Goal: Task Accomplishment & Management: Complete application form

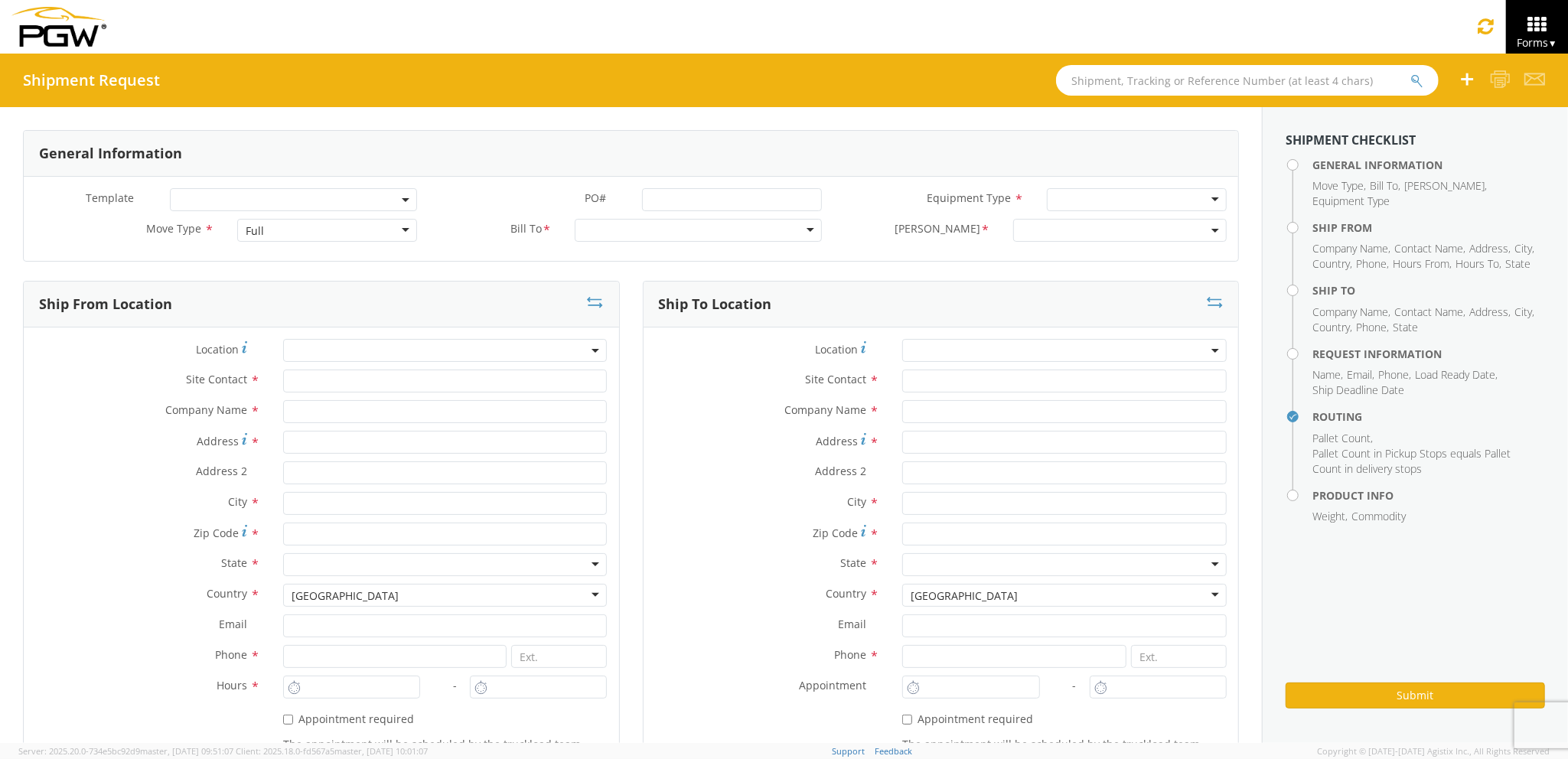
click at [311, 233] on div "Full" at bounding box center [327, 229] width 180 height 23
click at [407, 384] on input "text" at bounding box center [445, 380] width 325 height 23
click at [395, 411] on input "text" at bounding box center [445, 411] width 325 height 23
type input "PGW auto glass c/o AT RENTALS"
type input "[STREET_ADDRESS][PERSON_NAME]"
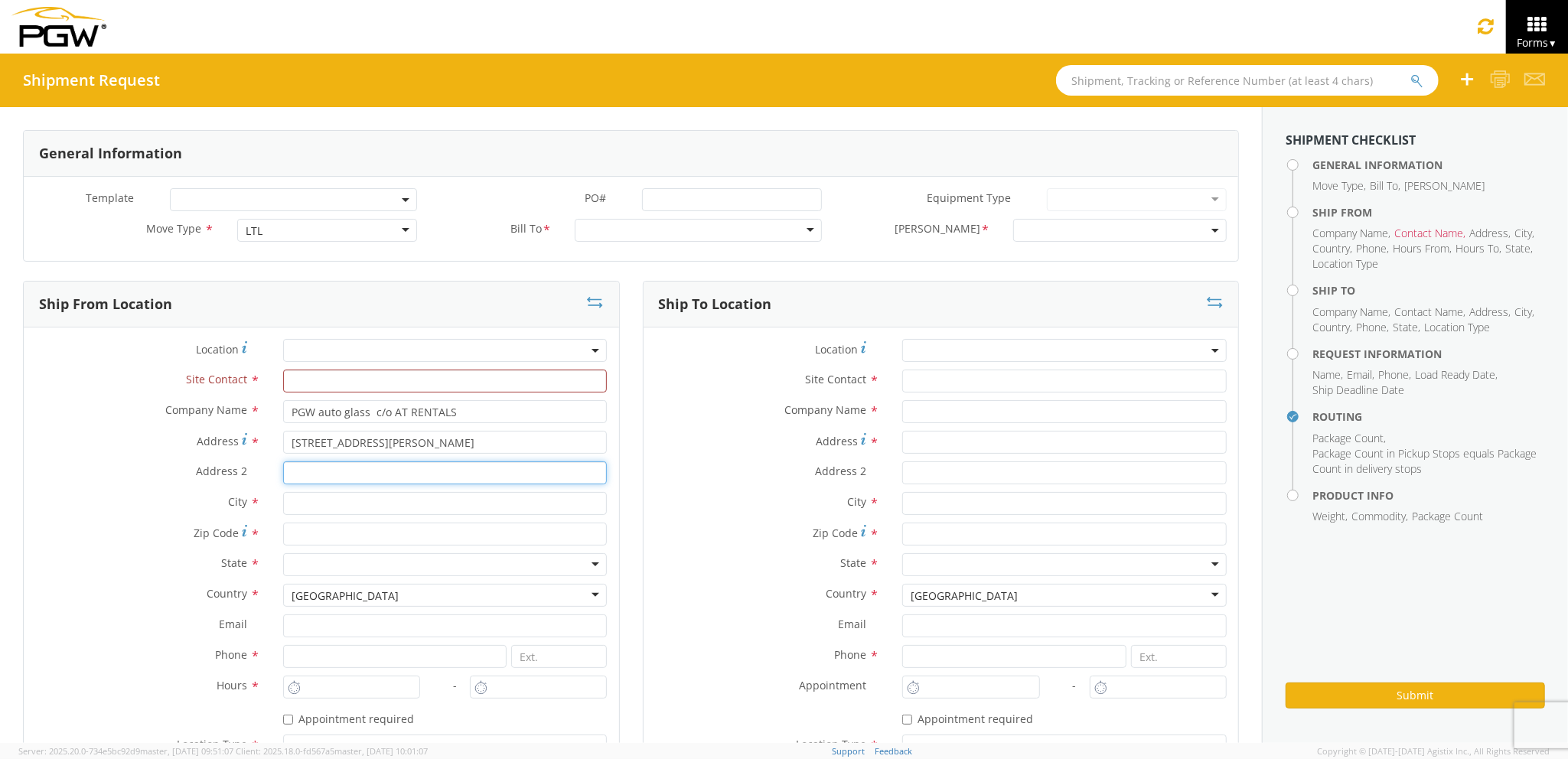
type input "5"
type input "[PERSON_NAME]"
type input "04092"
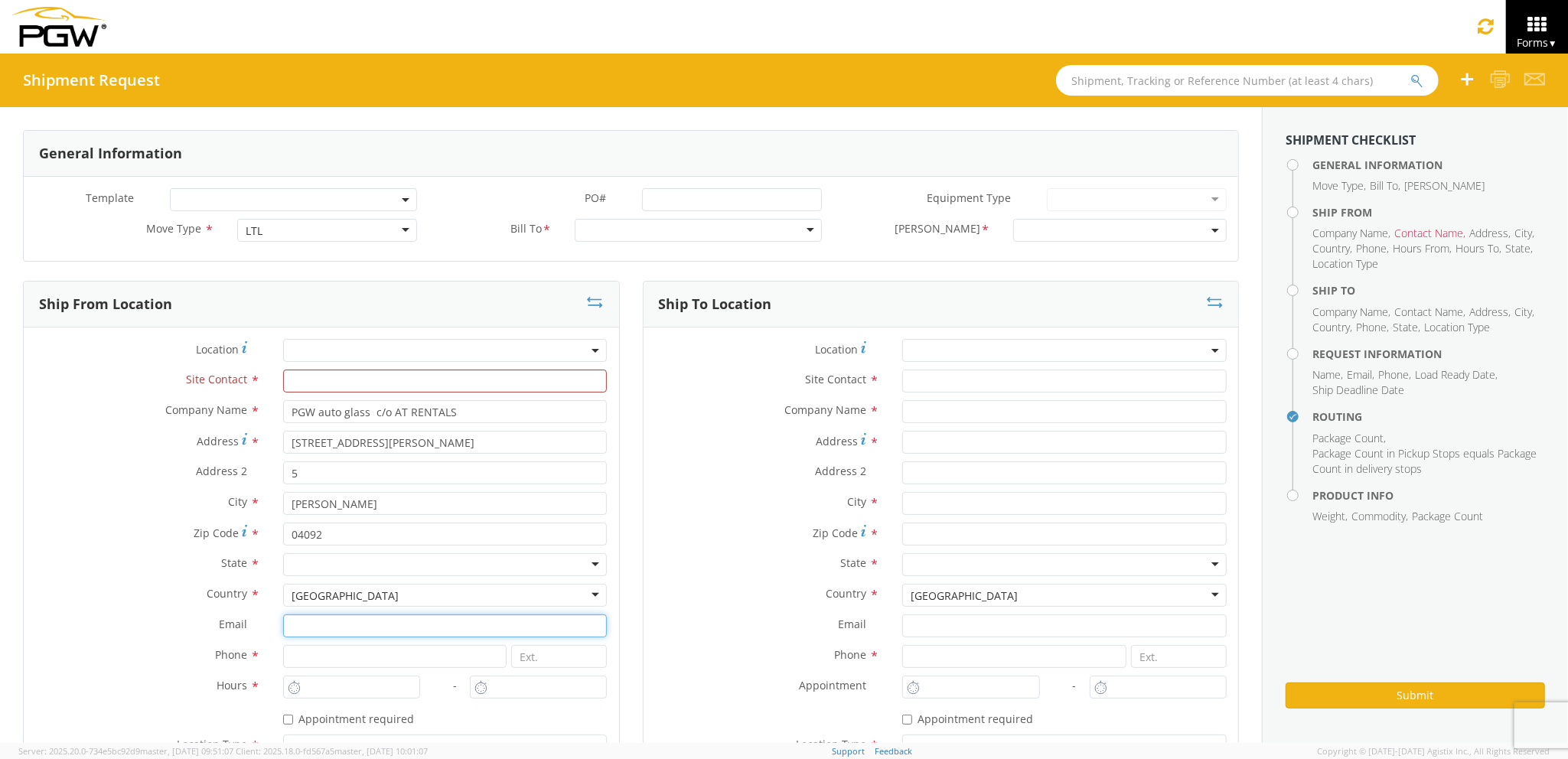
type input "[EMAIL_ADDRESS][DOMAIN_NAME]"
type input "2073321911"
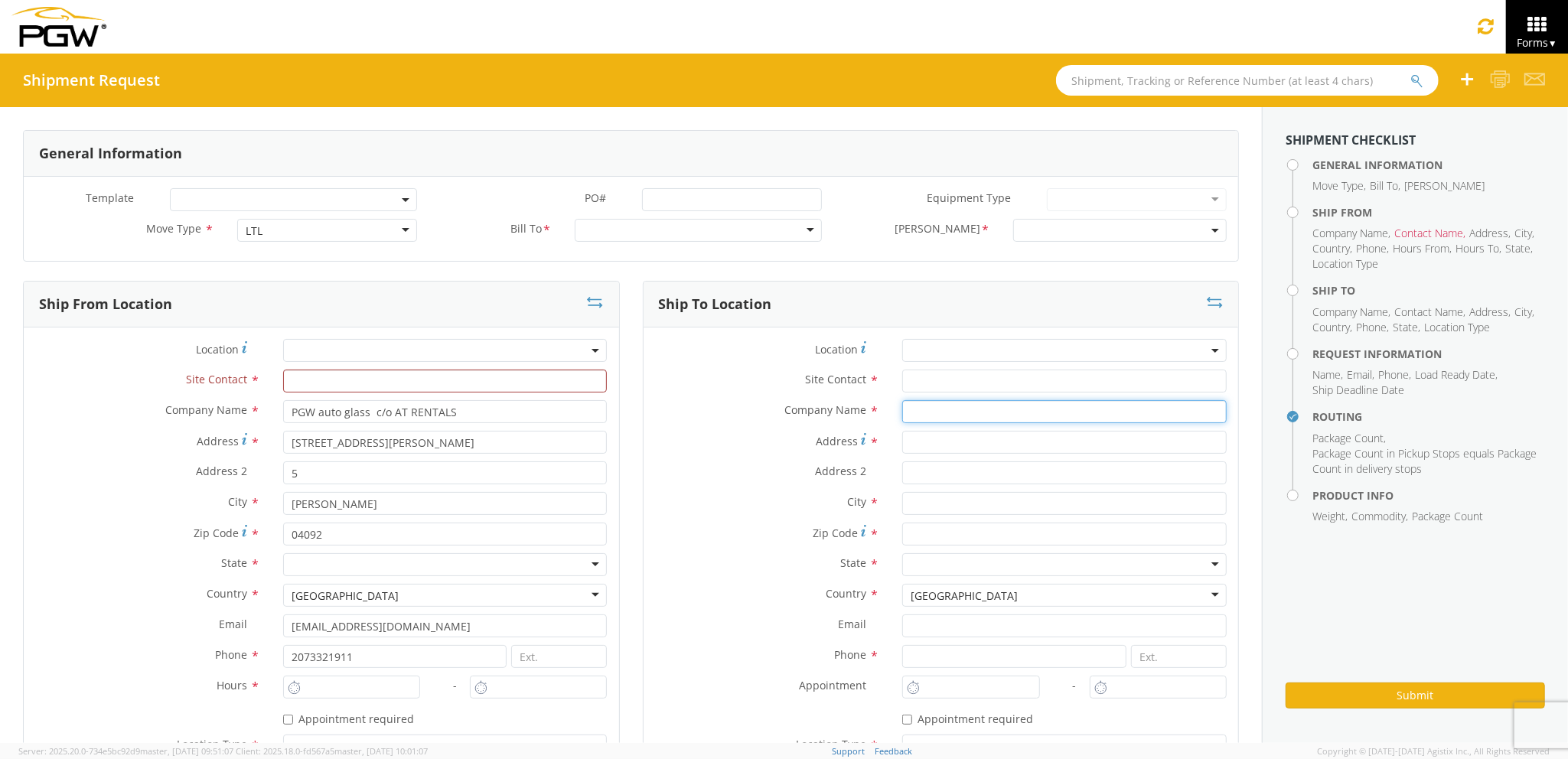
type input "PGW auto glass c/o AT RENTALS"
type input "[STREET_ADDRESS]"
type input "5"
type input "[GEOGRAPHIC_DATA]"
type input "04769"
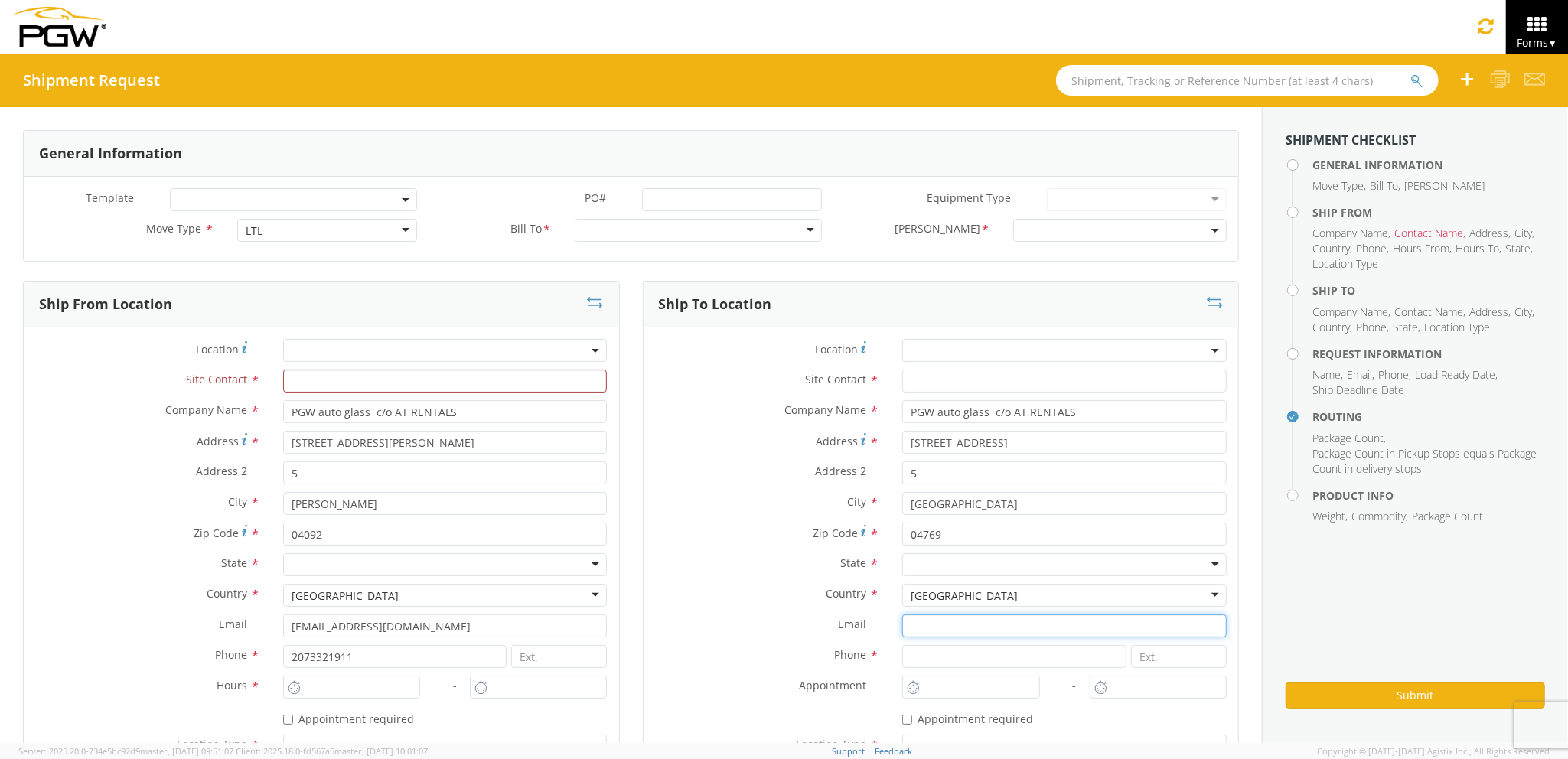
type input "[EMAIL_ADDRESS][DOMAIN_NAME]"
type input "2077745169"
type input "[PERSON_NAME] [PERSON_NAME]"
type input "[EMAIL_ADDRESS][DOMAIN_NAME]"
type input "2073329611"
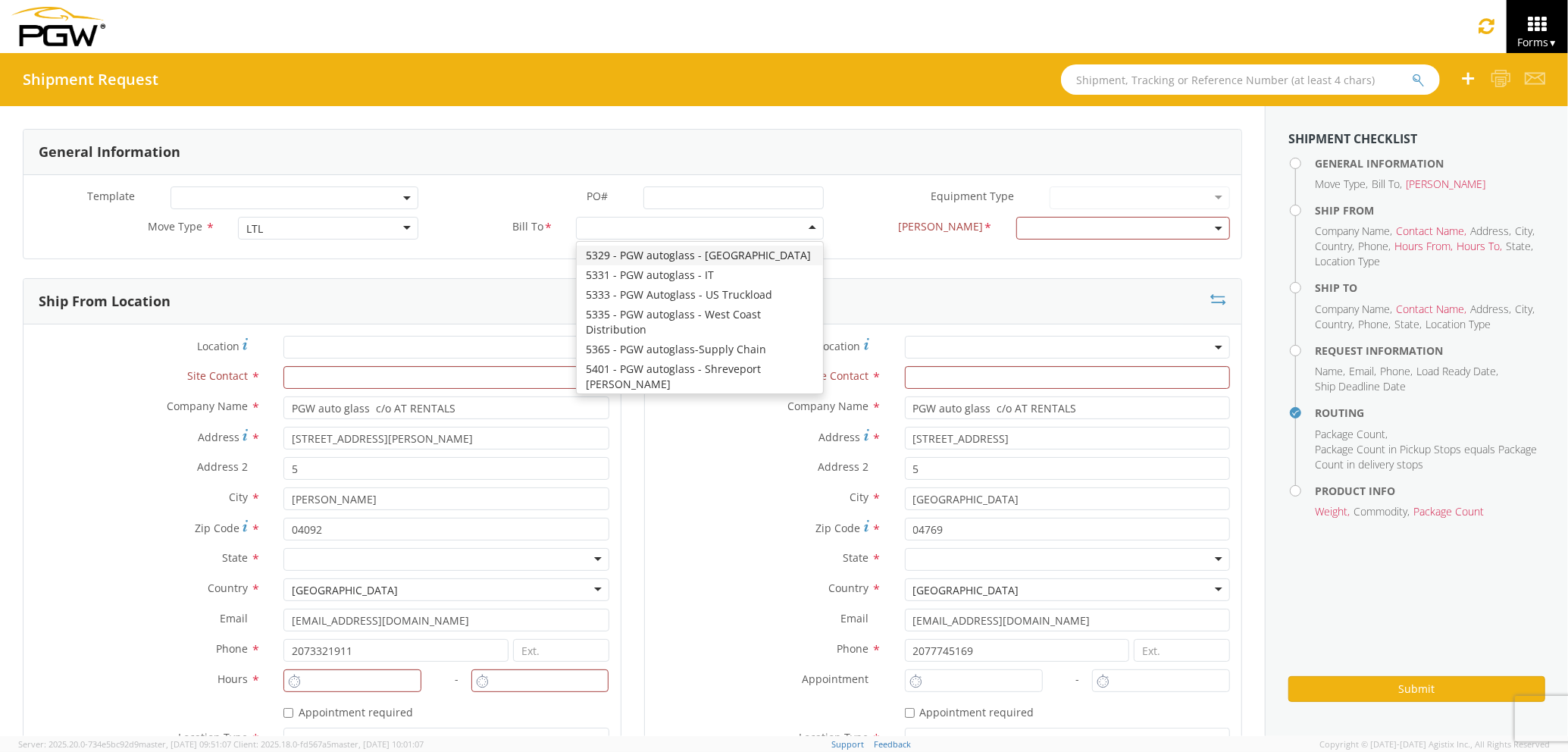
click at [755, 227] on div at bounding box center [699, 227] width 248 height 22
type input "5559"
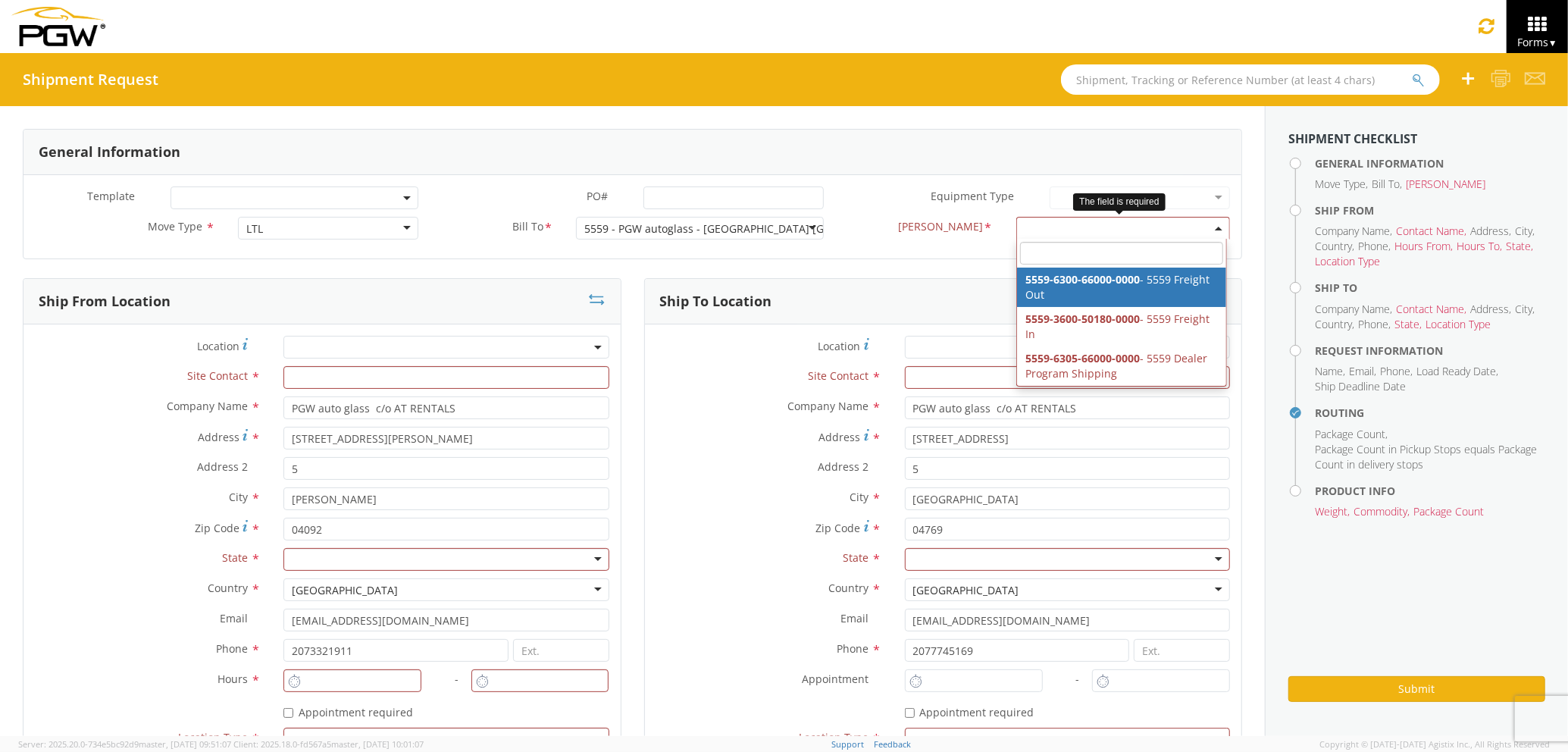
click at [1043, 230] on span at bounding box center [1123, 227] width 214 height 22
select select "5559-6300-66000-0000"
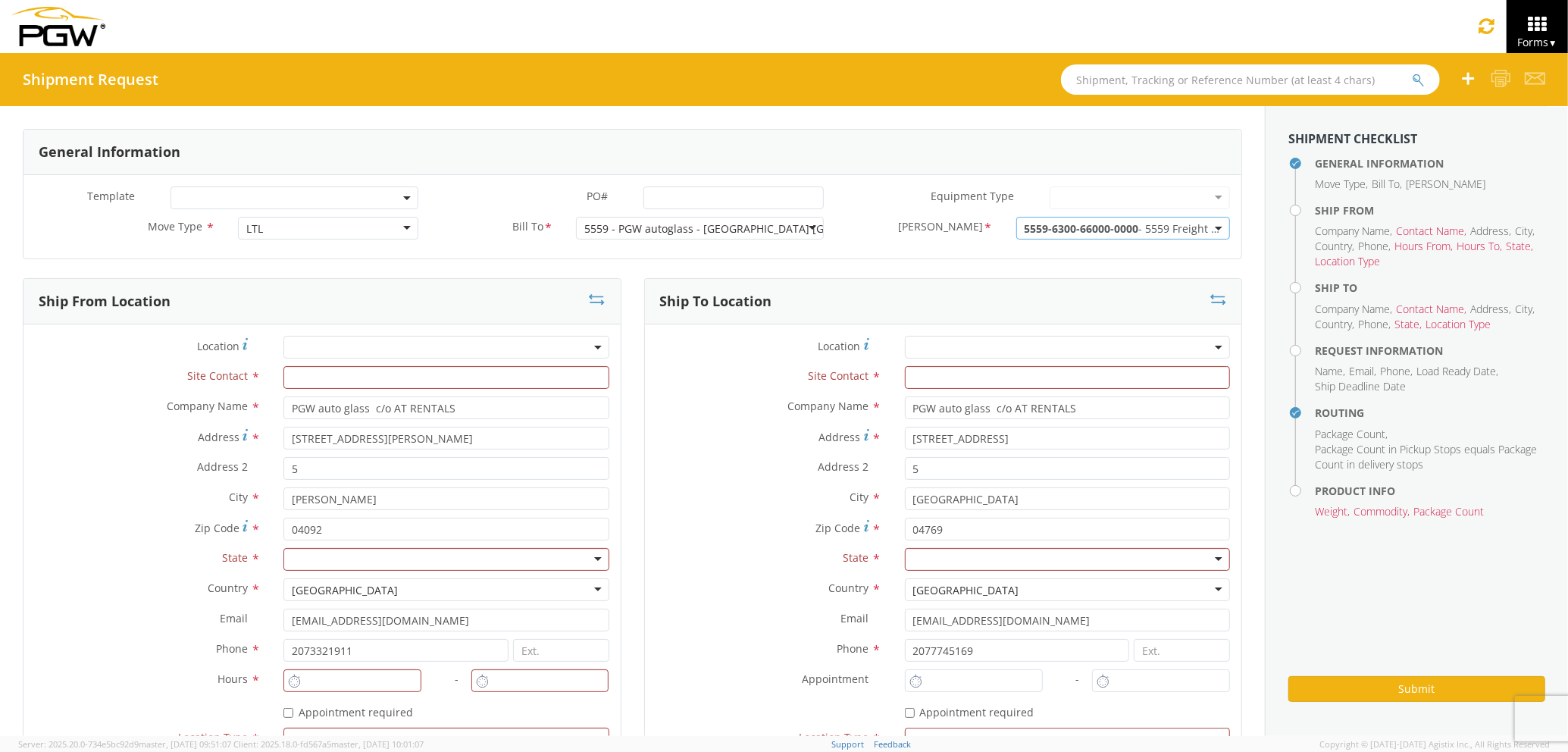
click at [460, 555] on div at bounding box center [446, 559] width 325 height 22
type input "ma"
click at [429, 367] on input "text" at bounding box center [446, 377] width 325 height 22
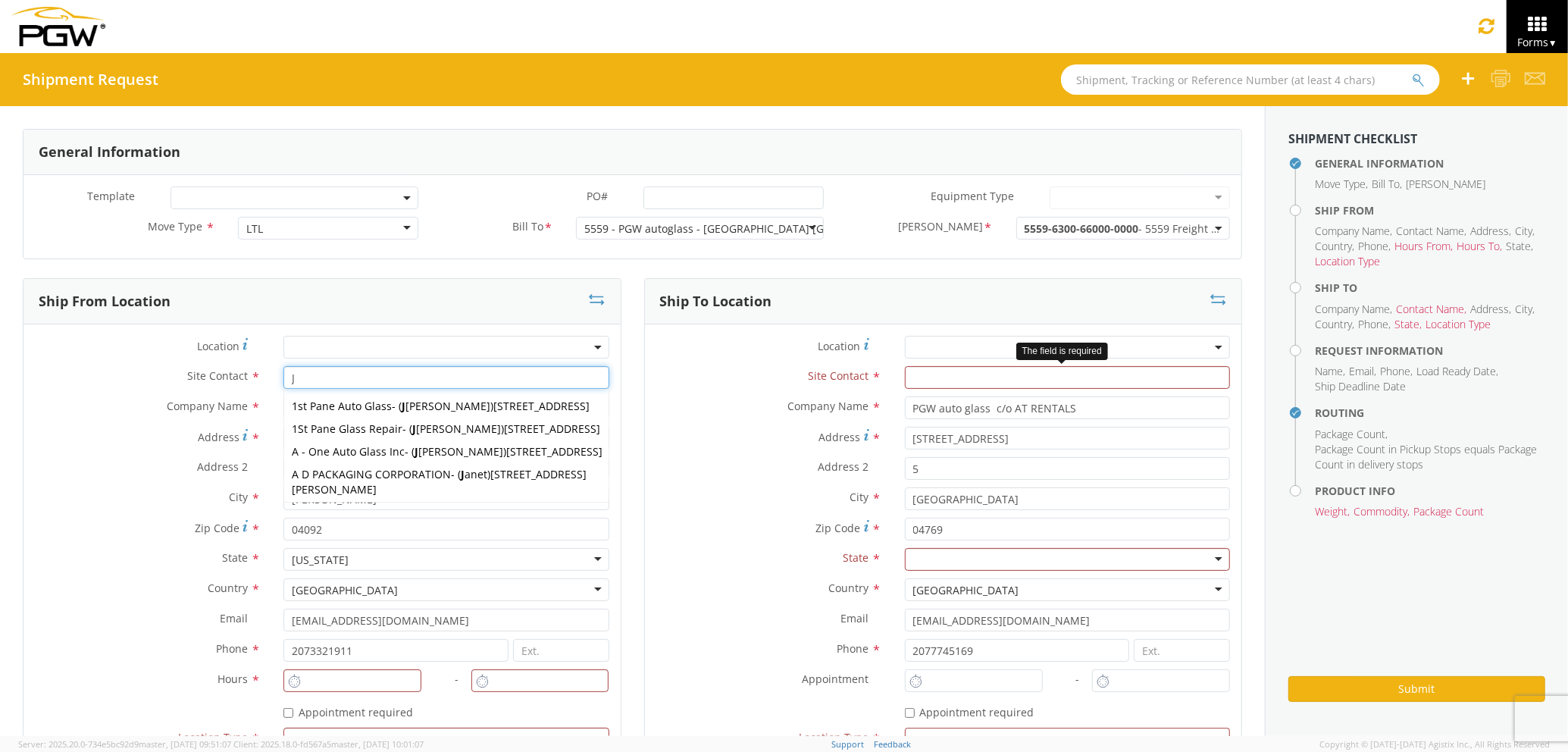
type input "J"
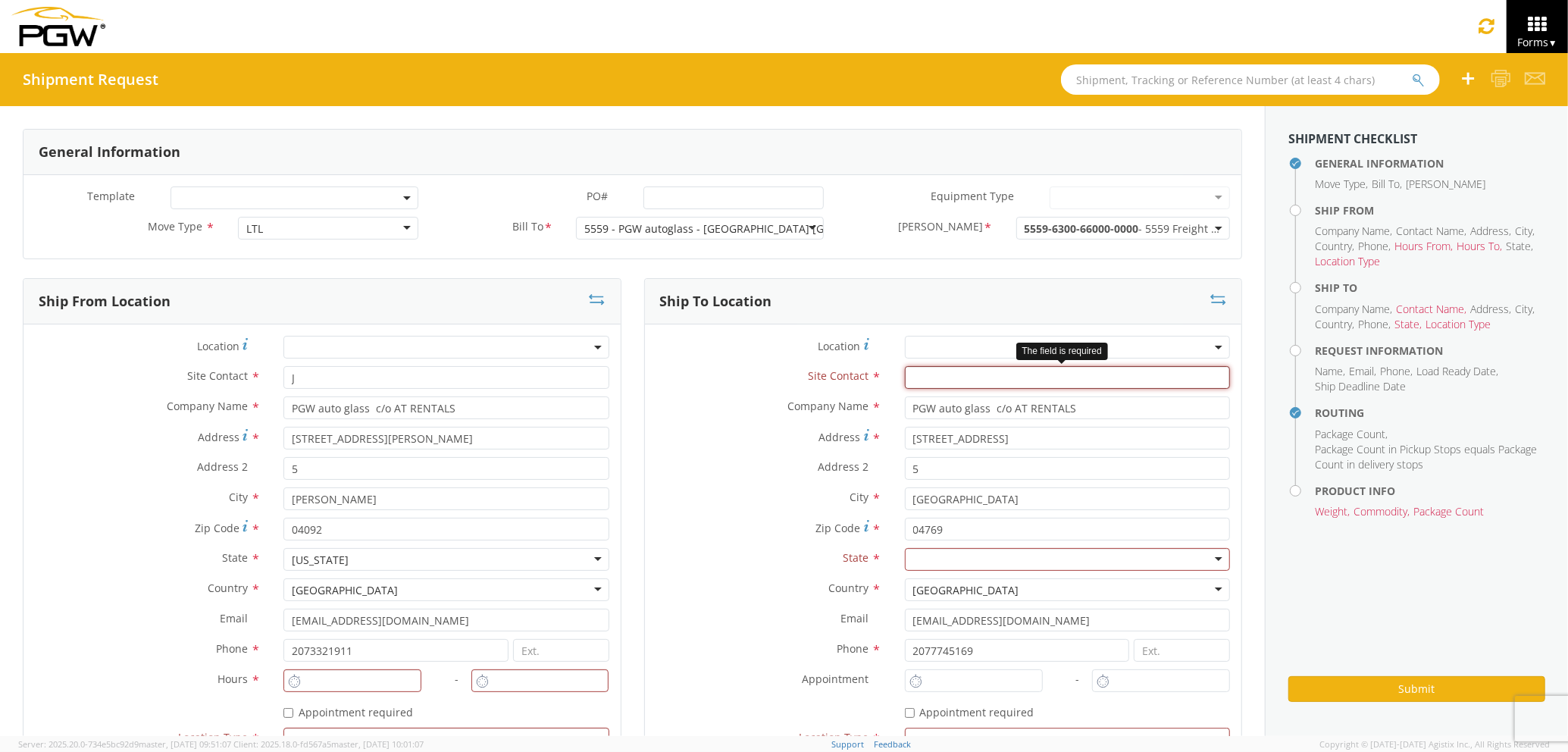
click at [949, 370] on input "text" at bounding box center [1067, 377] width 325 height 22
type input "J"
click at [744, 422] on div "Company Name * PGW auto glass c/o AT RENTALS searching..." at bounding box center [943, 411] width 597 height 30
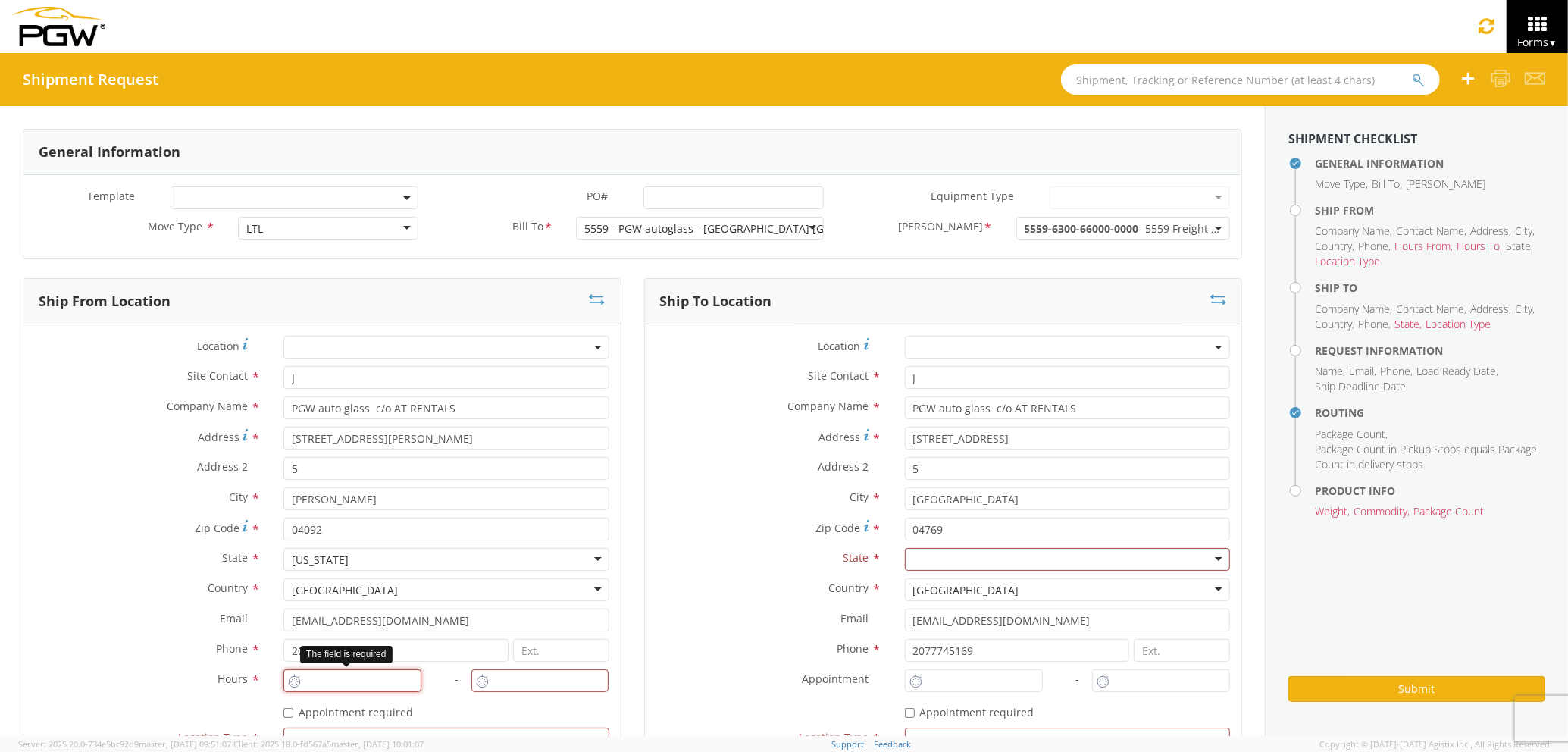
type input "3:00 PM"
type input "4:00 PM"
click at [336, 680] on input "3:00 PM" at bounding box center [353, 680] width 138 height 22
type input "3:00 PM"
click at [940, 677] on input "3:00 PM" at bounding box center [973, 680] width 138 height 22
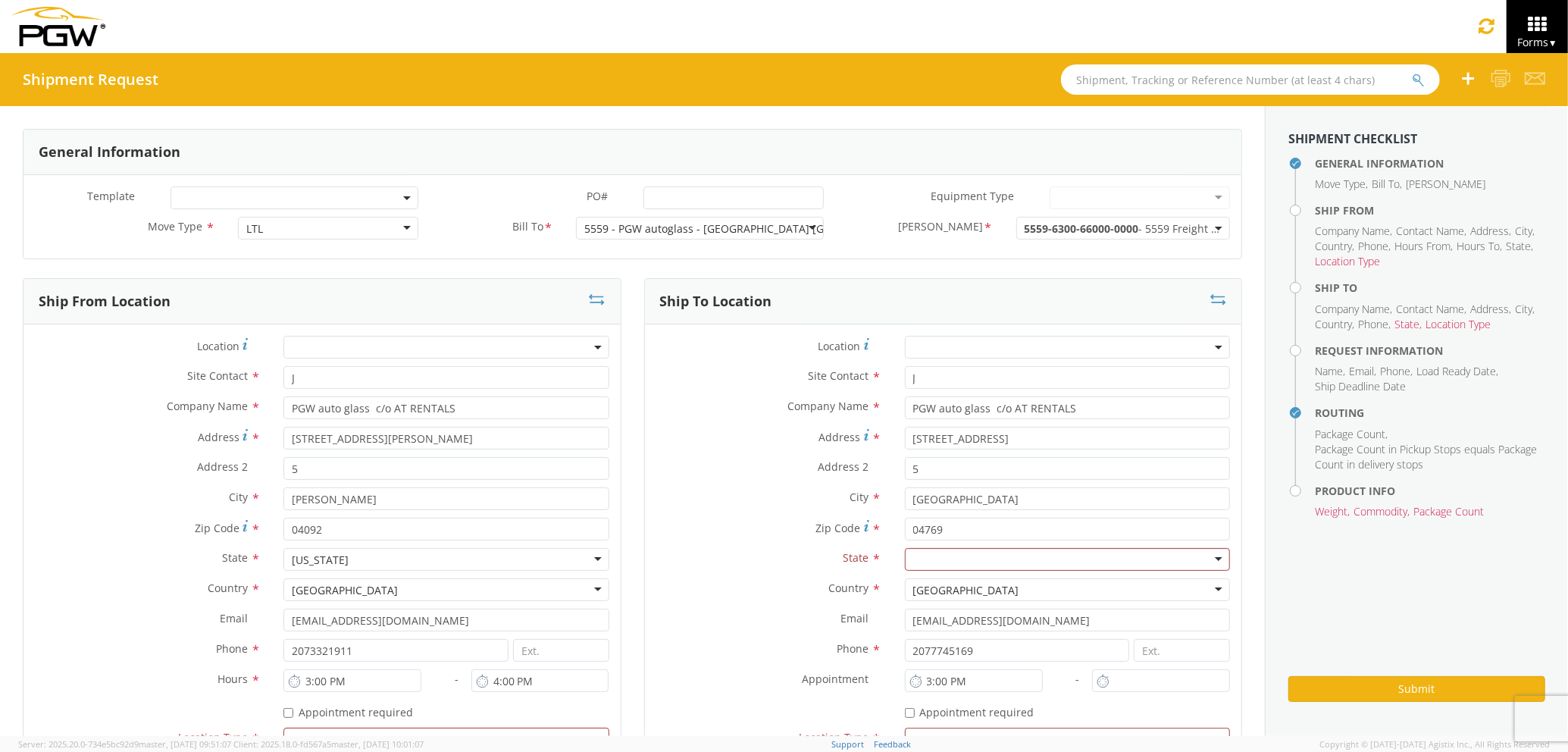
click at [1125, 693] on div at bounding box center [1167, 684] width 150 height 30
type input "3:00 PM"
click at [1115, 685] on input "3:00 PM" at bounding box center [1161, 680] width 138 height 22
click at [1069, 564] on div at bounding box center [1067, 559] width 325 height 22
type input "MA"
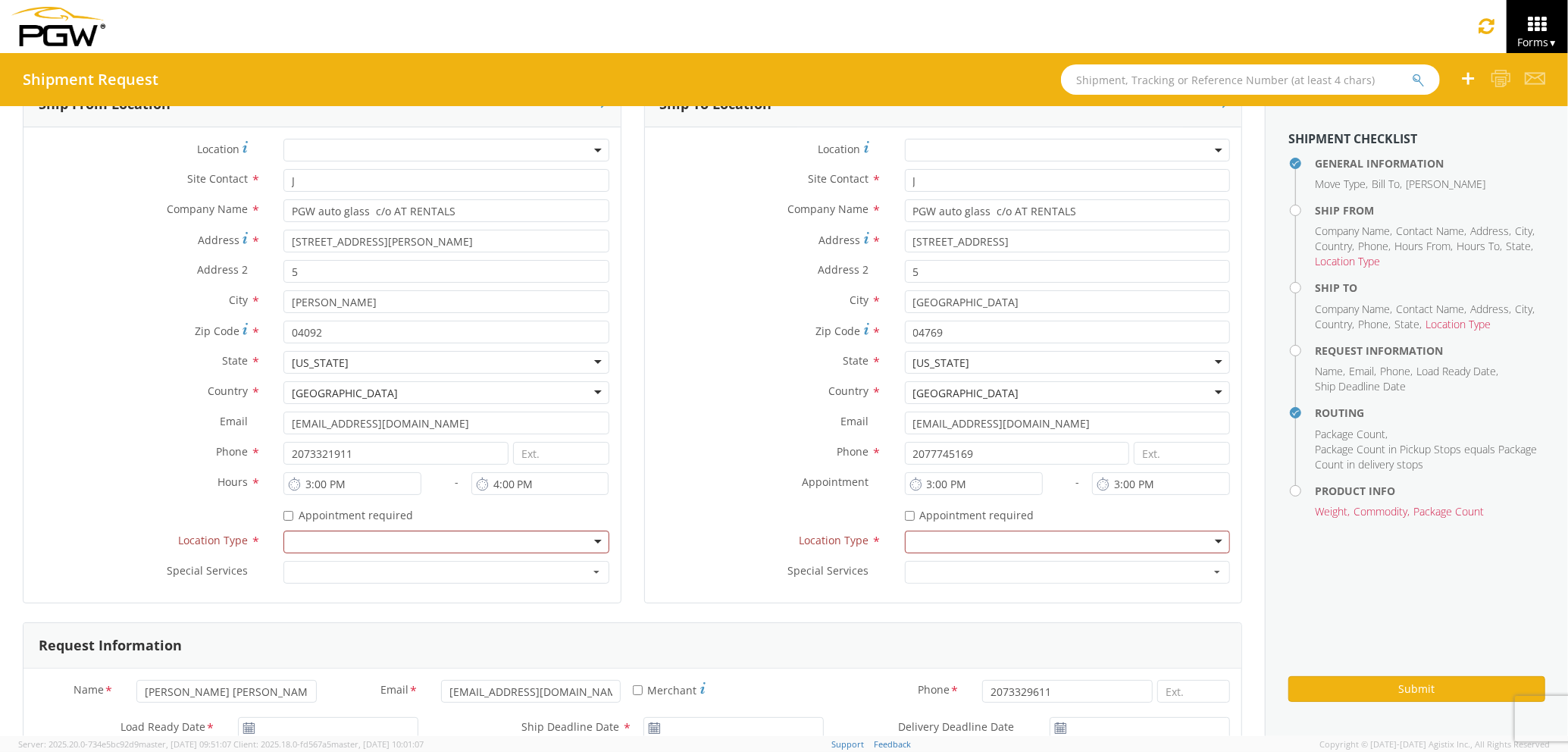
scroll to position [201, 0]
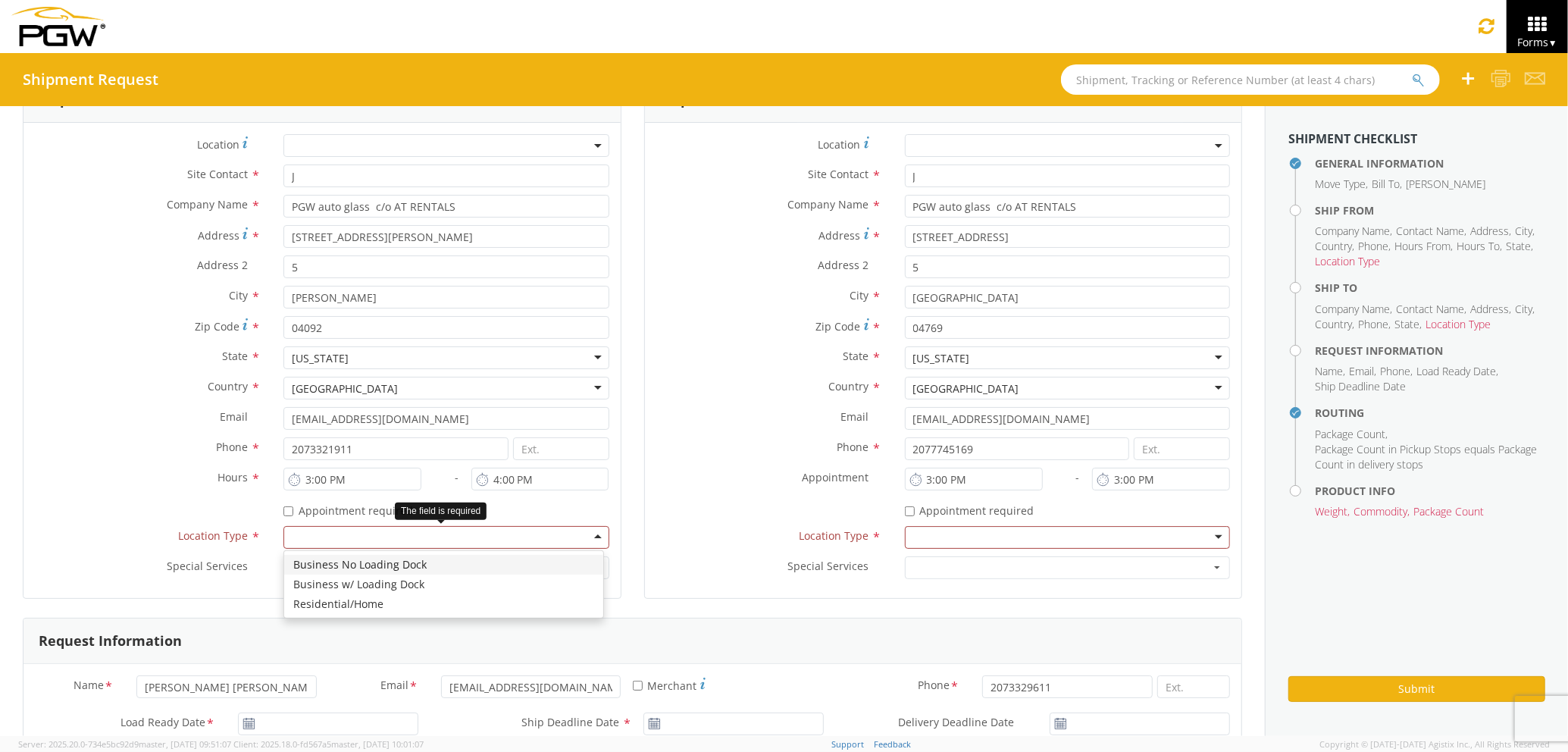
click at [436, 529] on div at bounding box center [446, 536] width 325 height 22
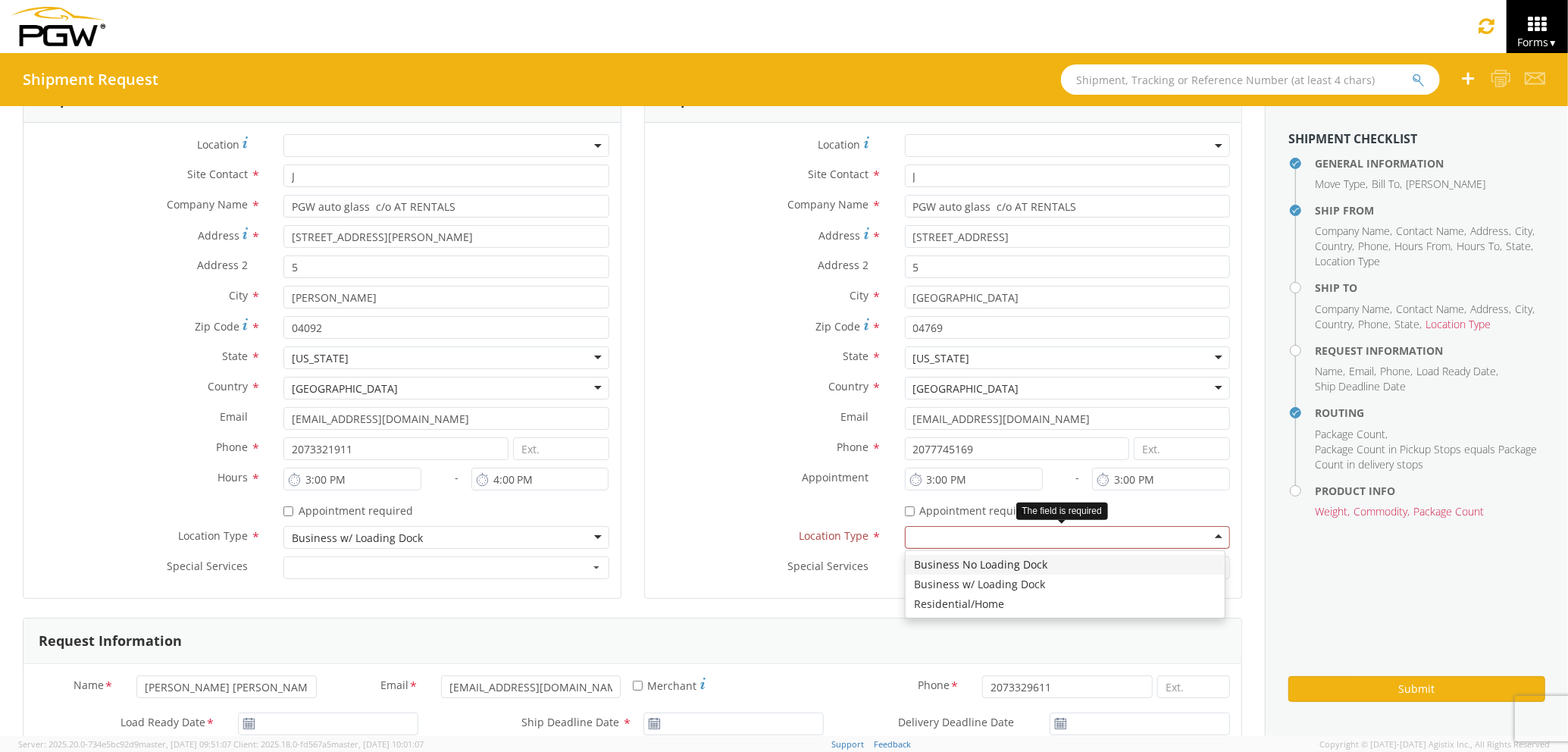
click at [937, 536] on div at bounding box center [1067, 536] width 325 height 22
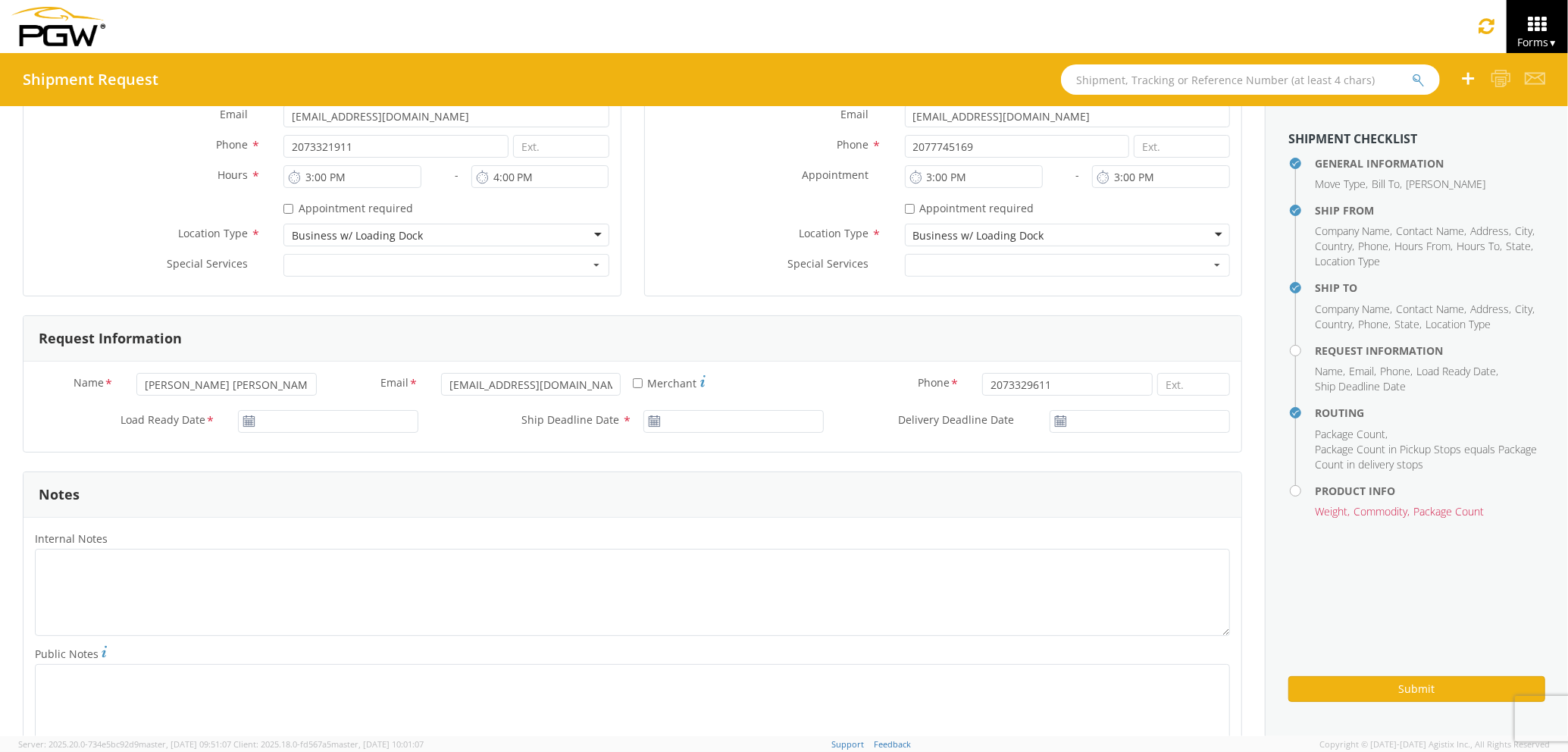
scroll to position [505, 0]
type input "[DATE]"
click at [367, 426] on input "[DATE]" at bounding box center [328, 420] width 181 height 22
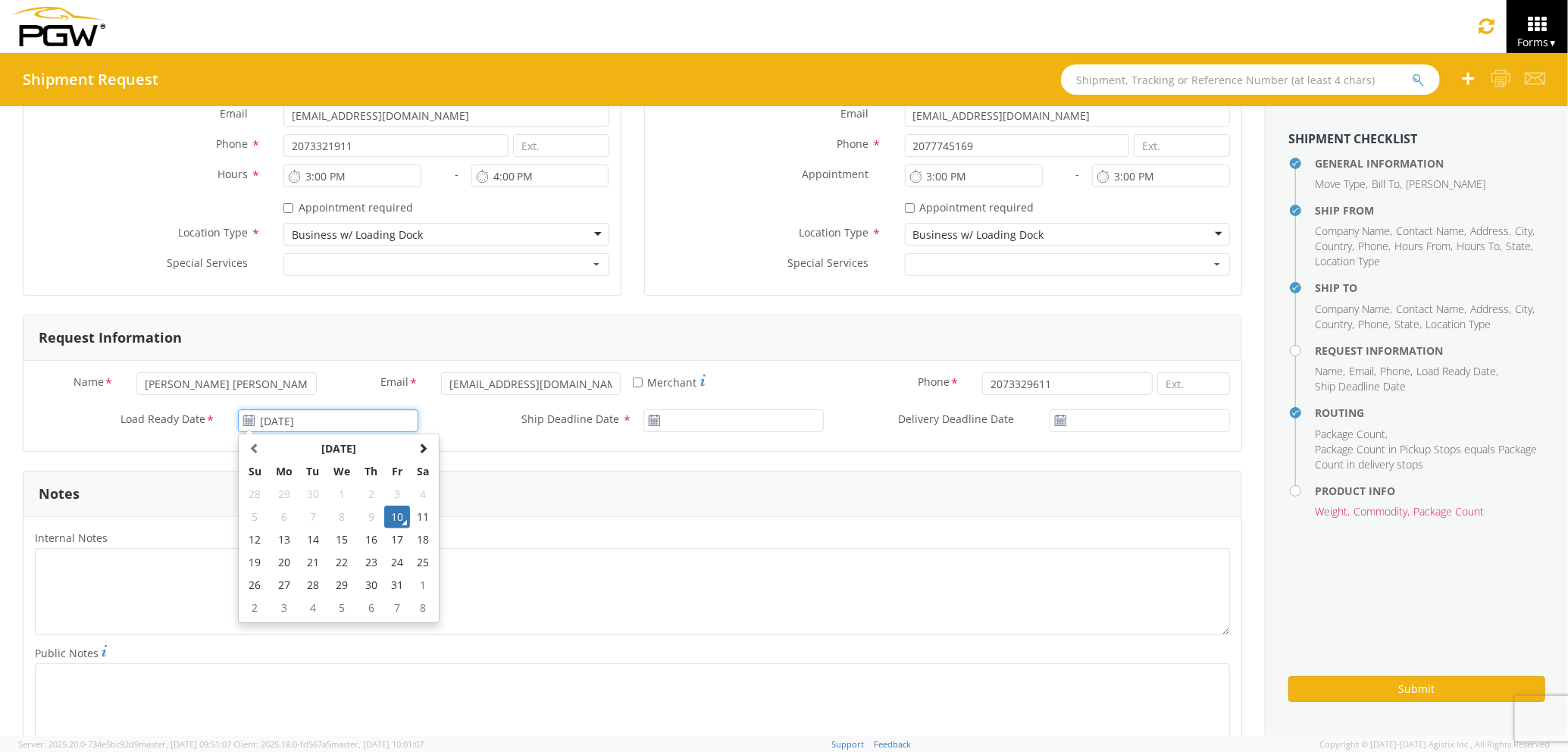
click at [389, 515] on td "10" at bounding box center [396, 516] width 26 height 22
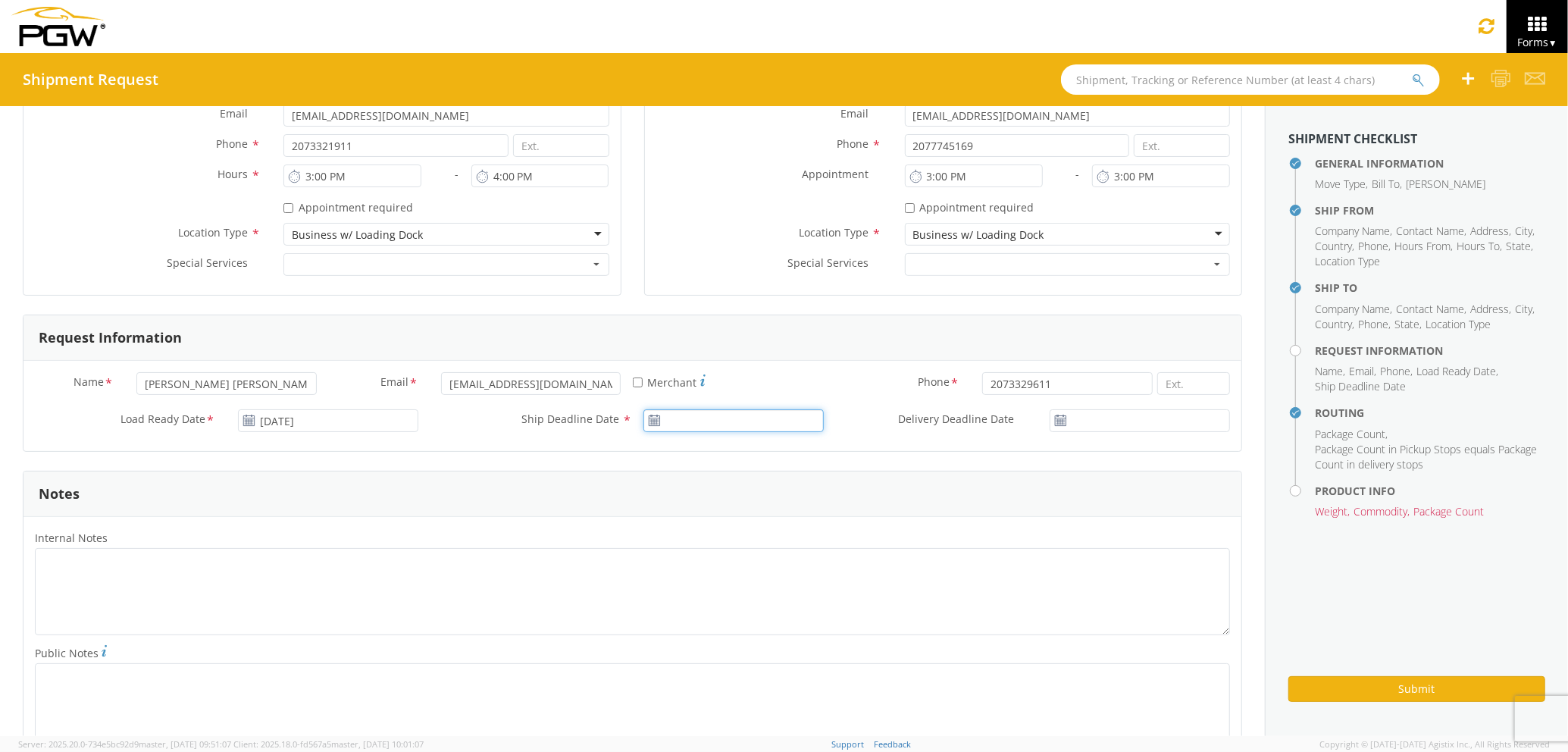
type input "[DATE]"
click at [707, 413] on input "[DATE]" at bounding box center [733, 420] width 181 height 22
click at [801, 522] on td "10" at bounding box center [803, 516] width 26 height 22
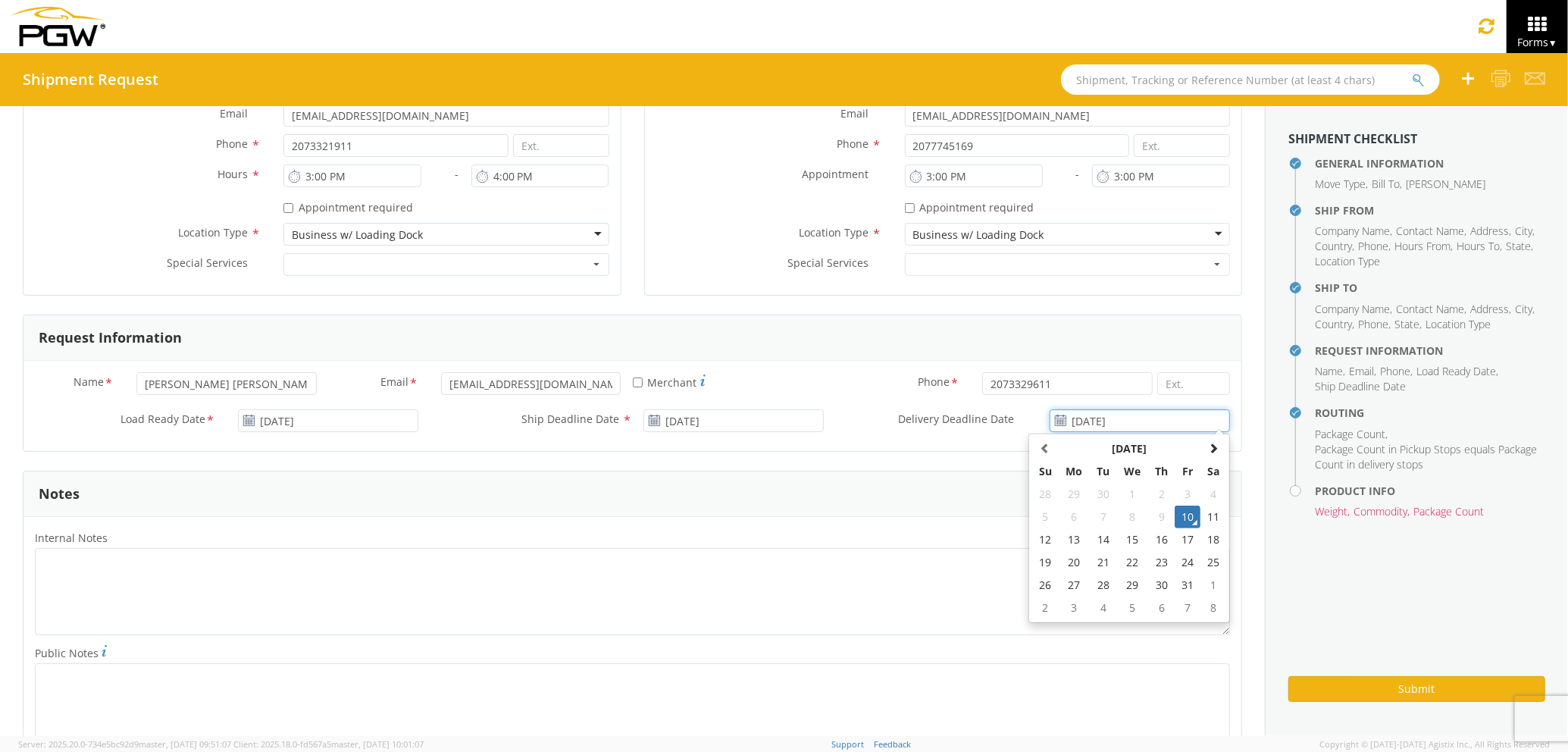
click at [1120, 420] on input "[DATE]" at bounding box center [1140, 420] width 181 height 22
click at [1062, 546] on td "13" at bounding box center [1074, 539] width 32 height 22
type input "[DATE]"
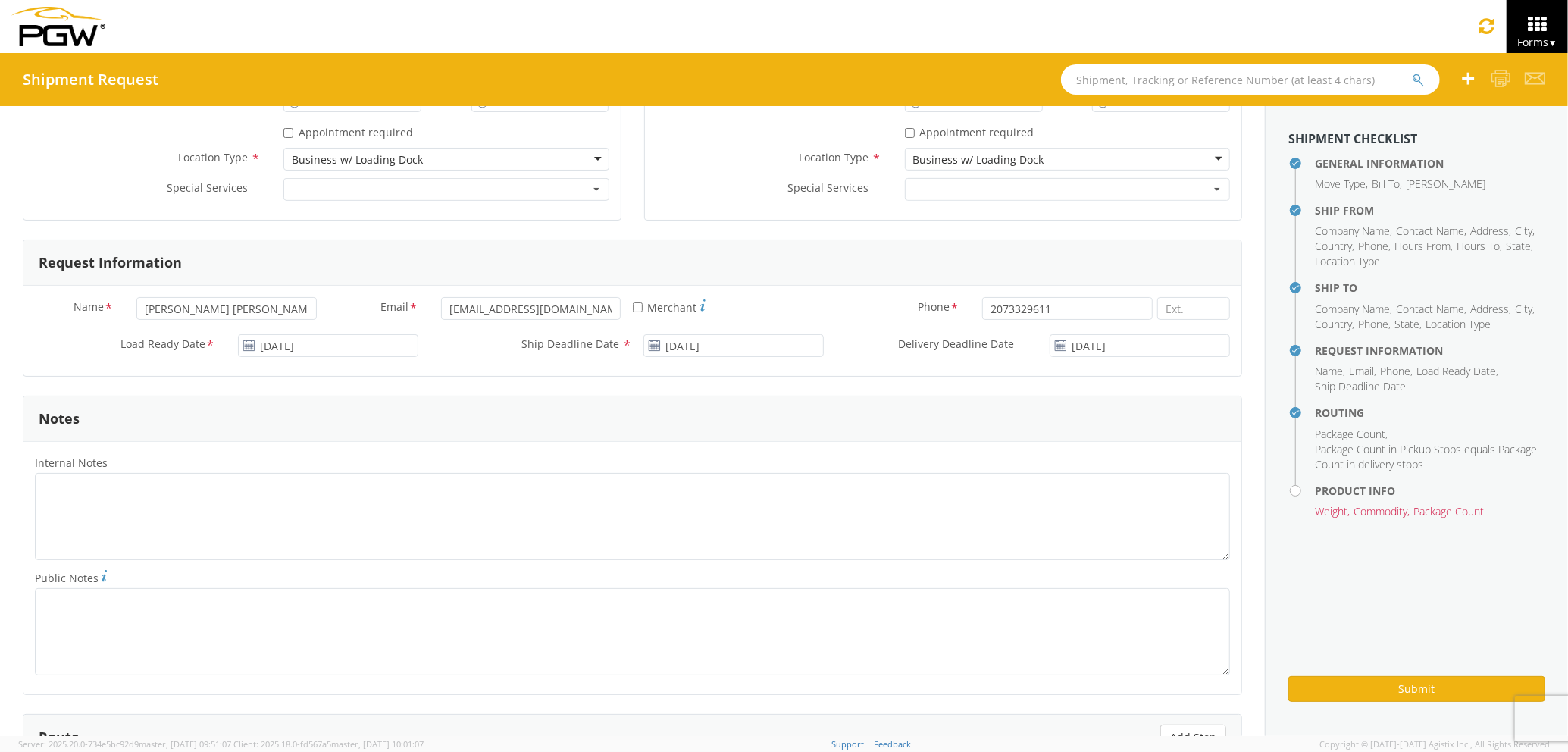
scroll to position [707, 0]
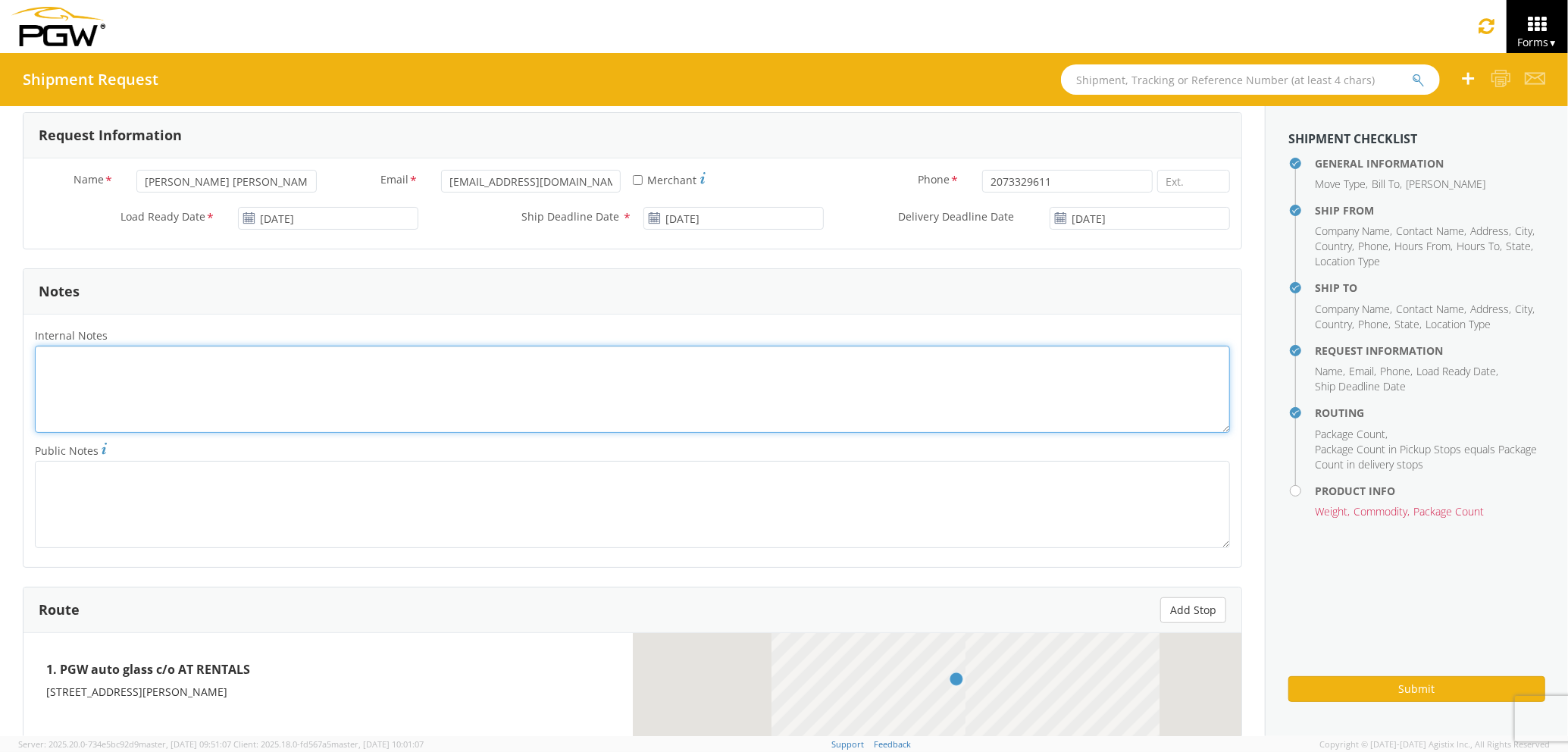
click at [317, 425] on textarea "Internal Notes *" at bounding box center [632, 390] width 1195 height 87
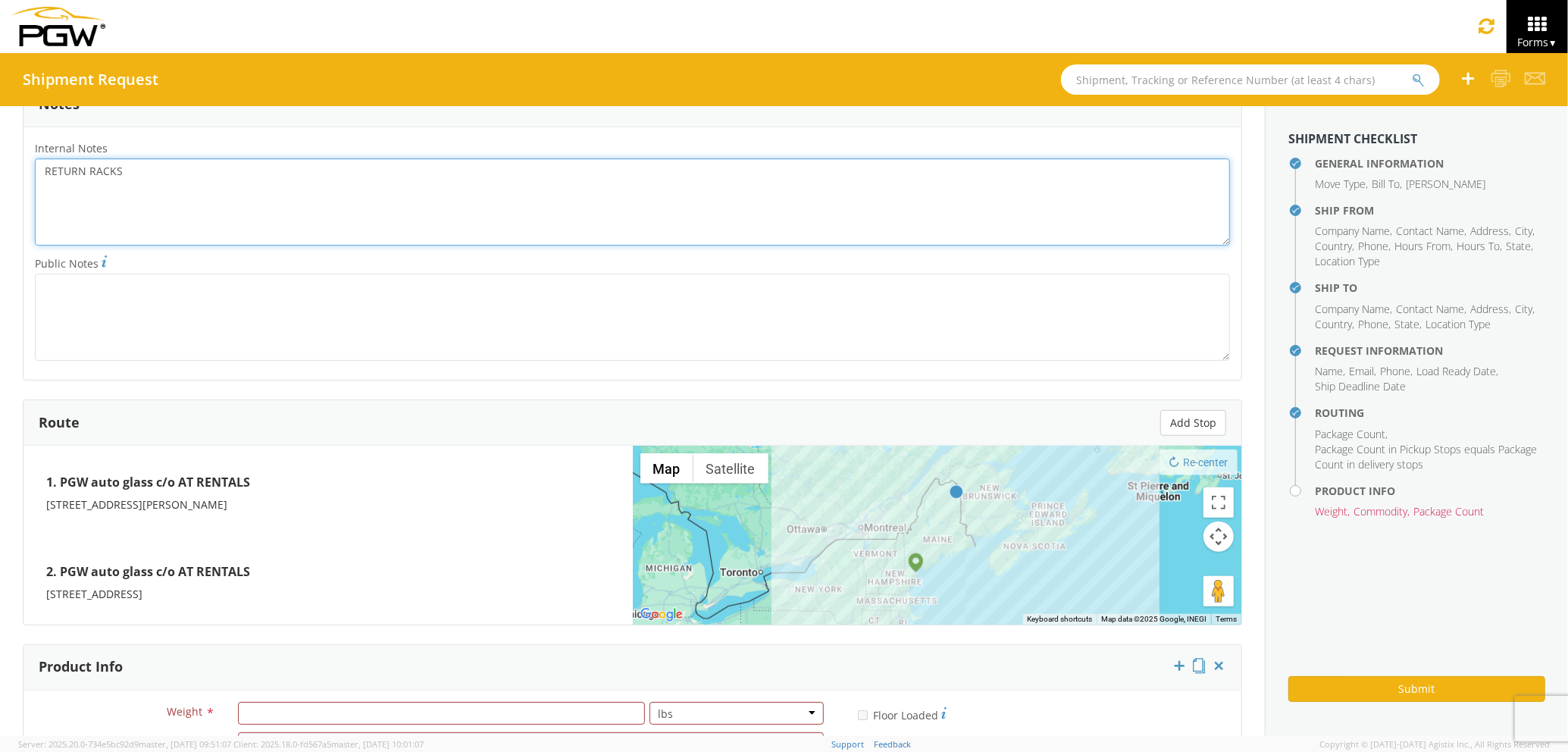
scroll to position [1111, 0]
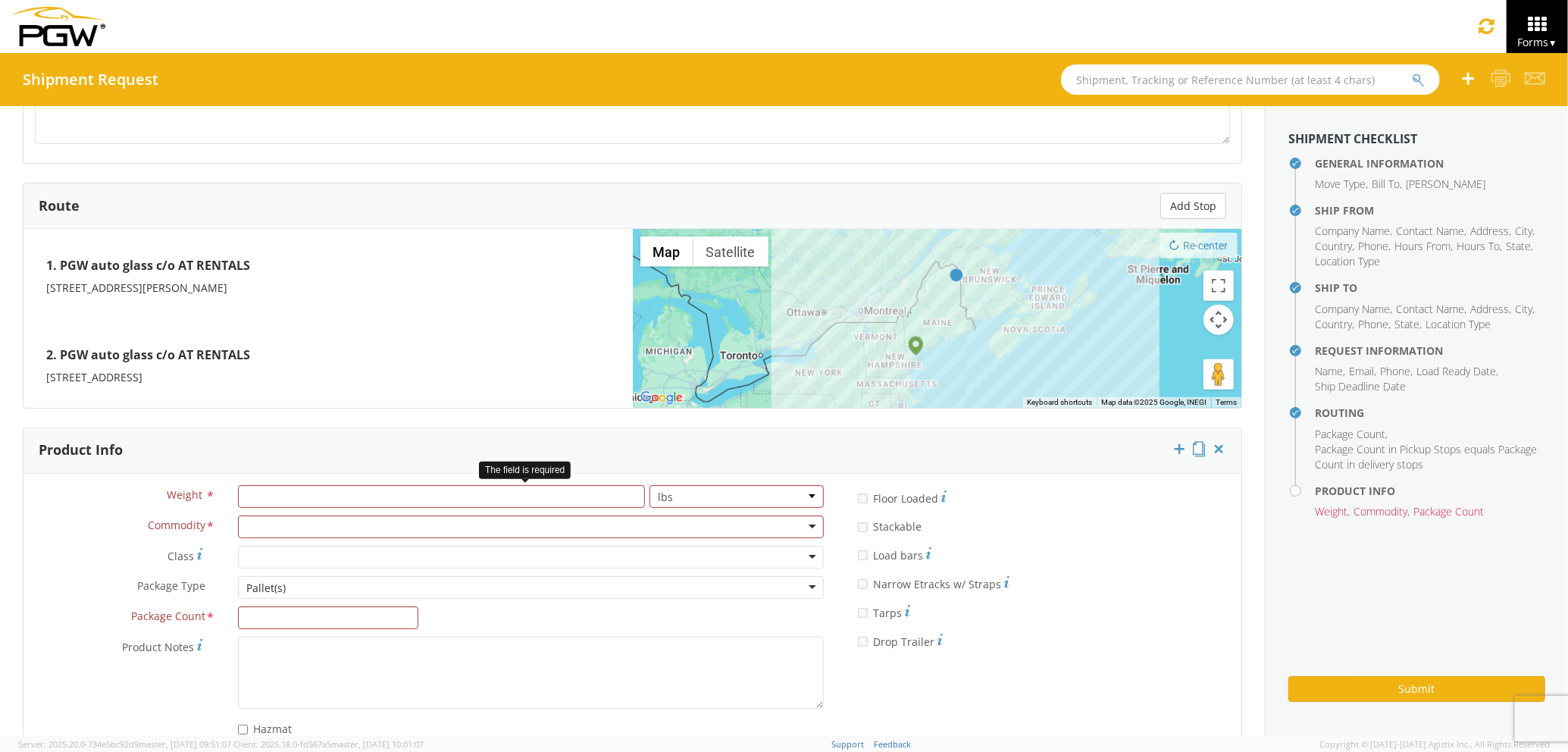
type textarea "RETURN RACKS"
click at [410, 497] on input "number" at bounding box center [441, 496] width 407 height 22
type input "1000"
click at [422, 526] on div at bounding box center [530, 526] width 586 height 22
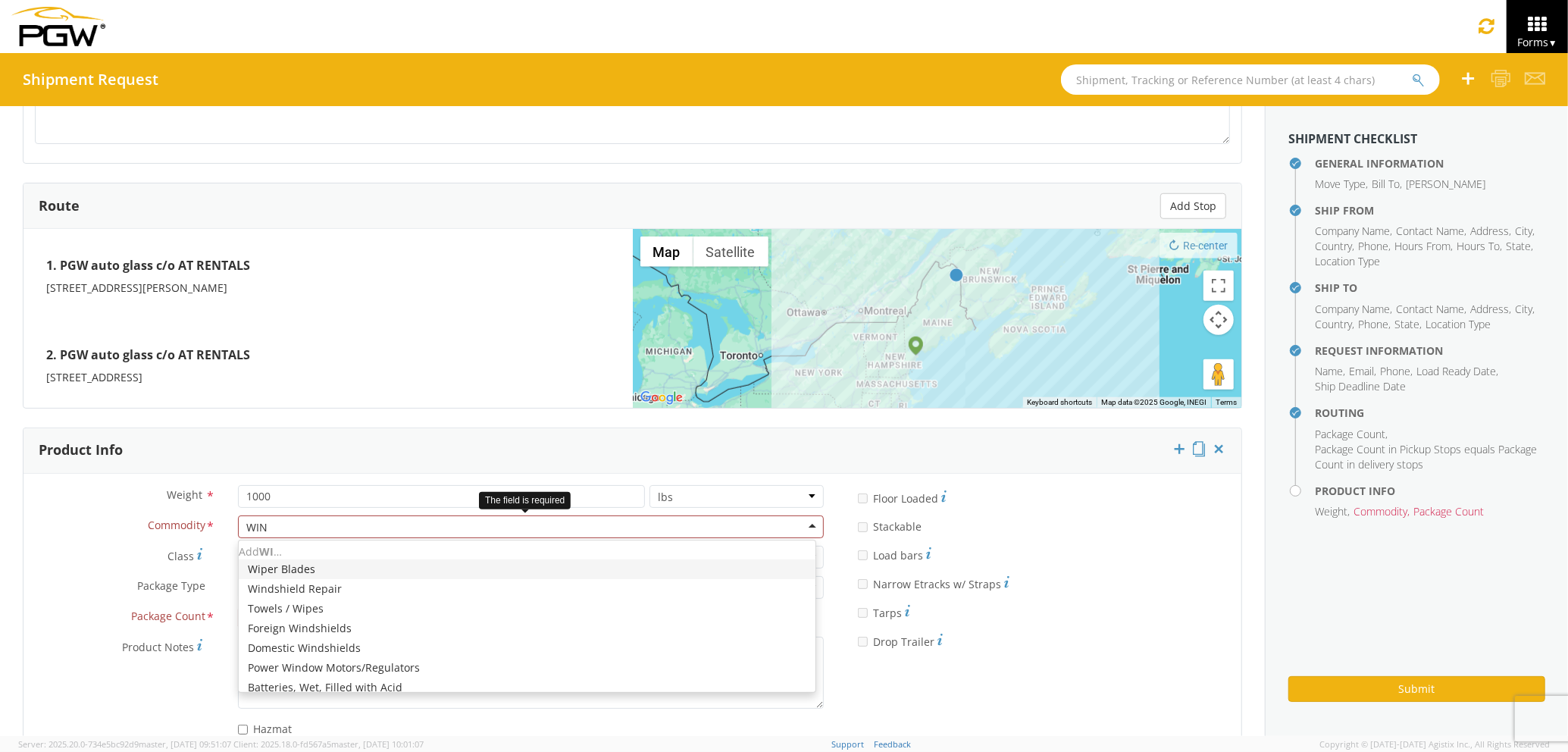
type input "WIND"
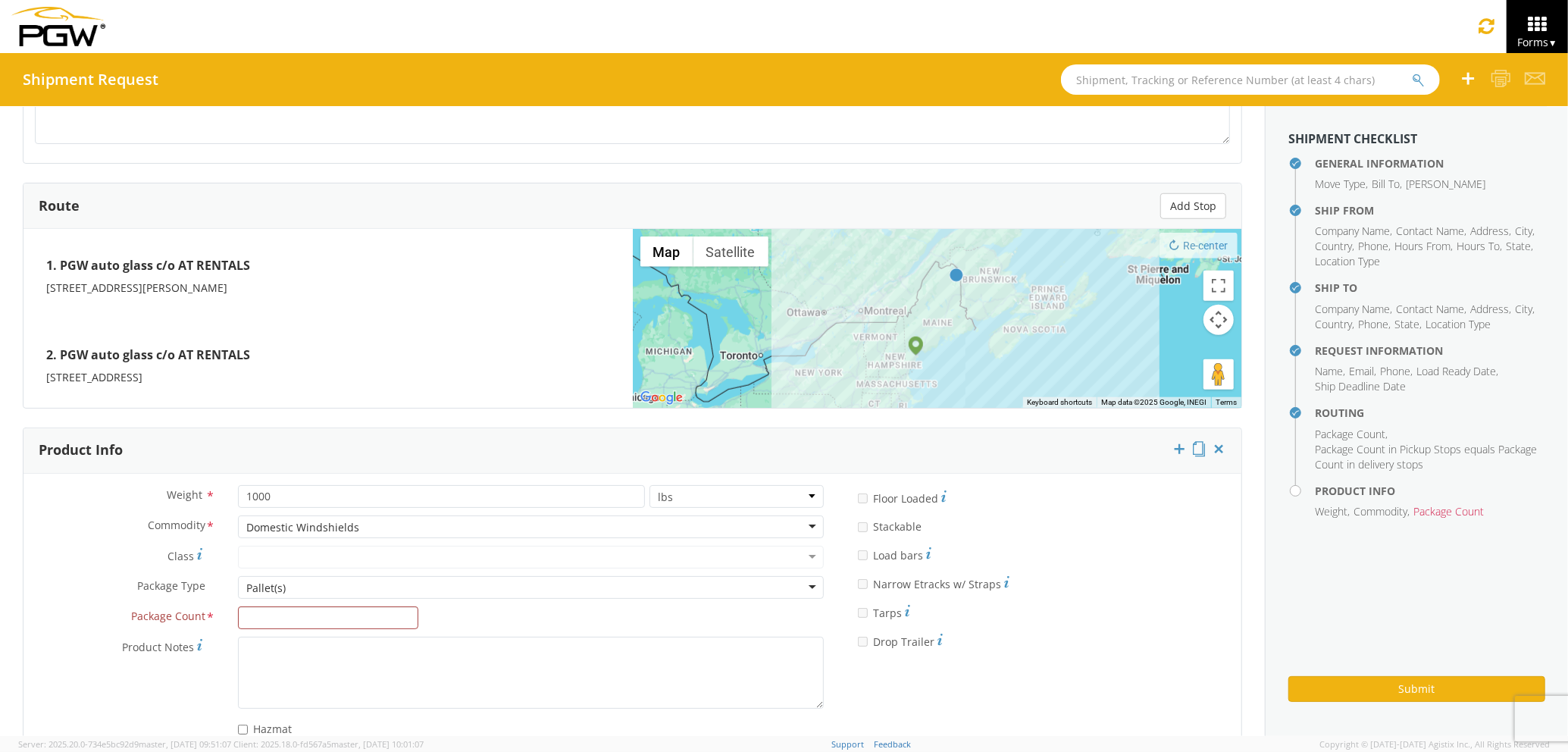
scroll to position [0, 0]
click at [334, 625] on input "Package Count *" at bounding box center [328, 617] width 181 height 22
type input "5"
drag, startPoint x: 1332, startPoint y: 682, endPoint x: 1225, endPoint y: 729, distance: 116.9
click at [1332, 683] on button "Submit" at bounding box center [1416, 689] width 256 height 26
